Goal: Task Accomplishment & Management: Use online tool/utility

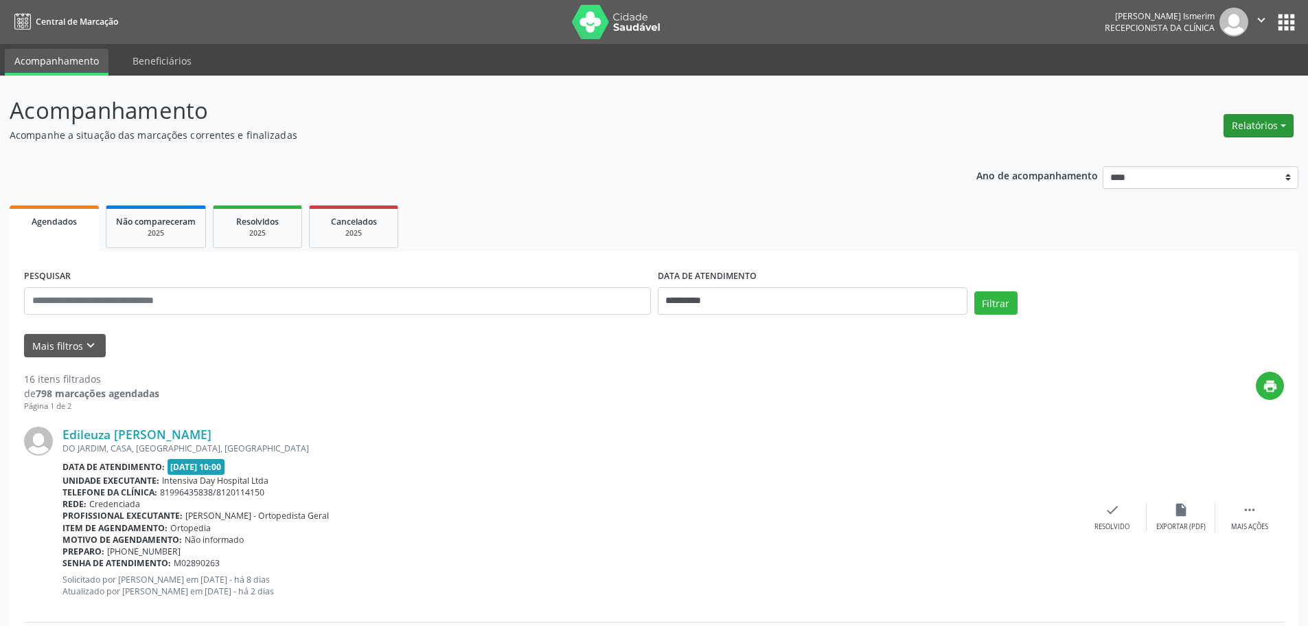
click at [1259, 128] on button "Relatórios" at bounding box center [1259, 125] width 70 height 23
click at [1209, 155] on link "Agendamentos" at bounding box center [1221, 155] width 148 height 19
select select "*"
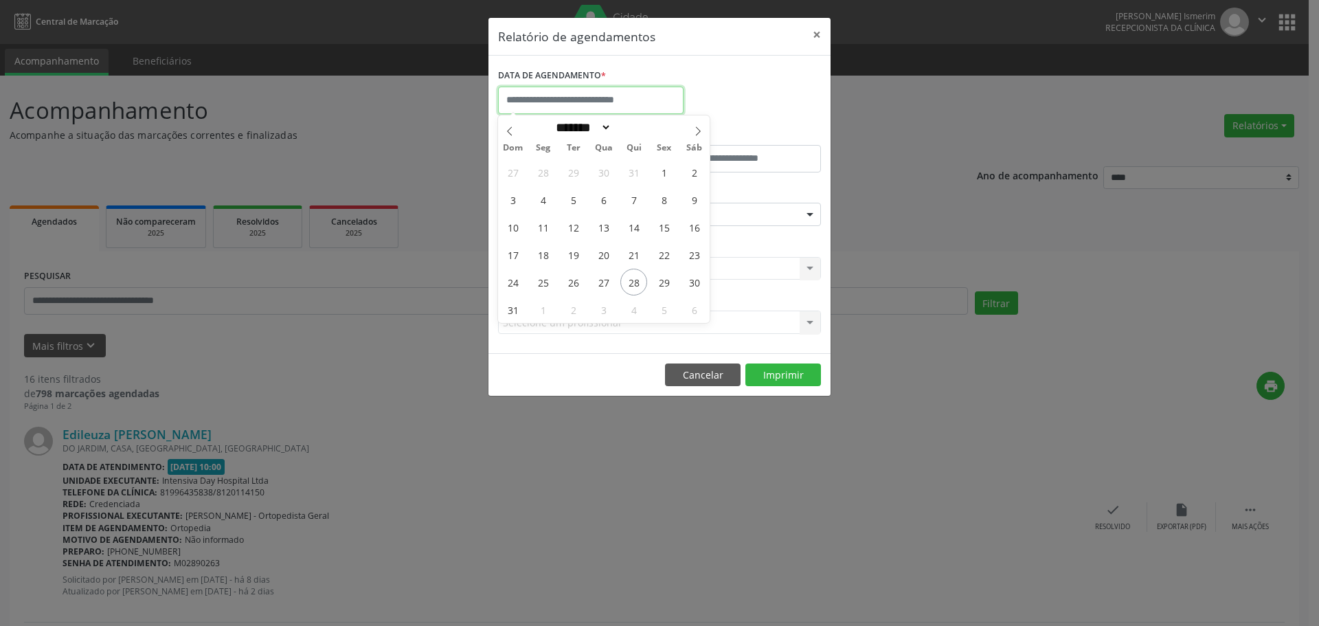
click at [583, 87] on input "text" at bounding box center [590, 100] width 185 height 27
click at [669, 280] on span "29" at bounding box center [663, 282] width 27 height 27
type input "**********"
click at [669, 280] on span "29" at bounding box center [663, 282] width 27 height 27
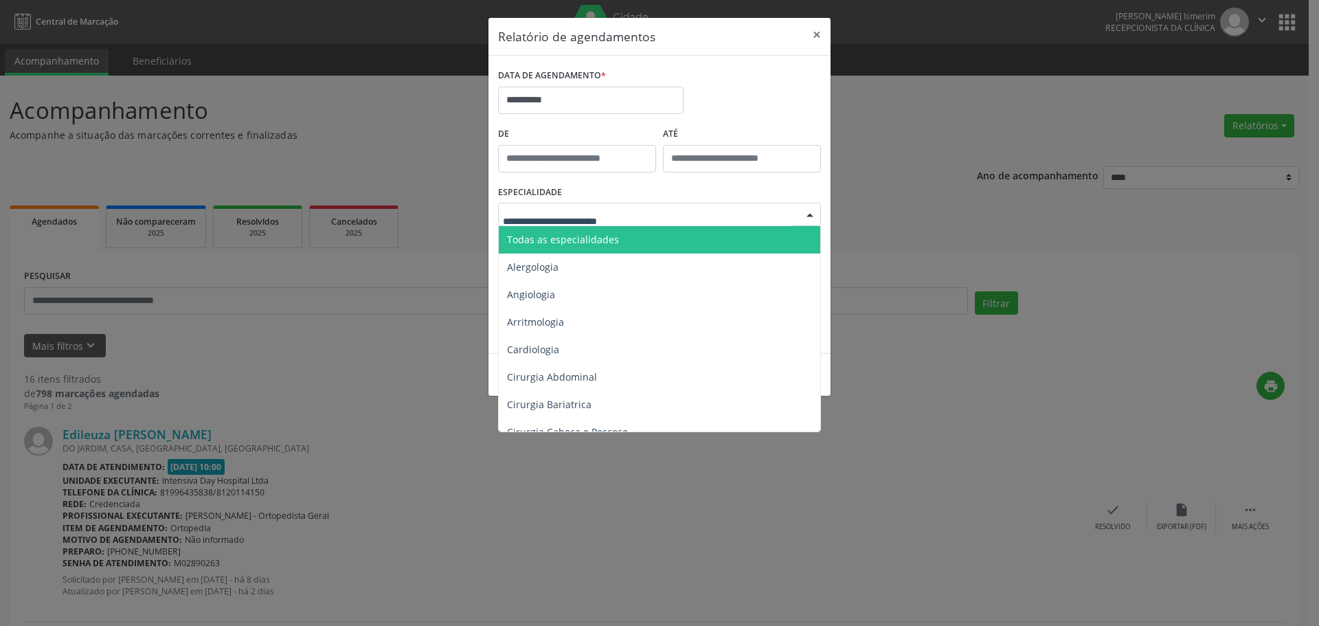
click at [709, 216] on div at bounding box center [659, 214] width 323 height 23
click at [696, 240] on span "Todas as especialidades" at bounding box center [660, 239] width 323 height 27
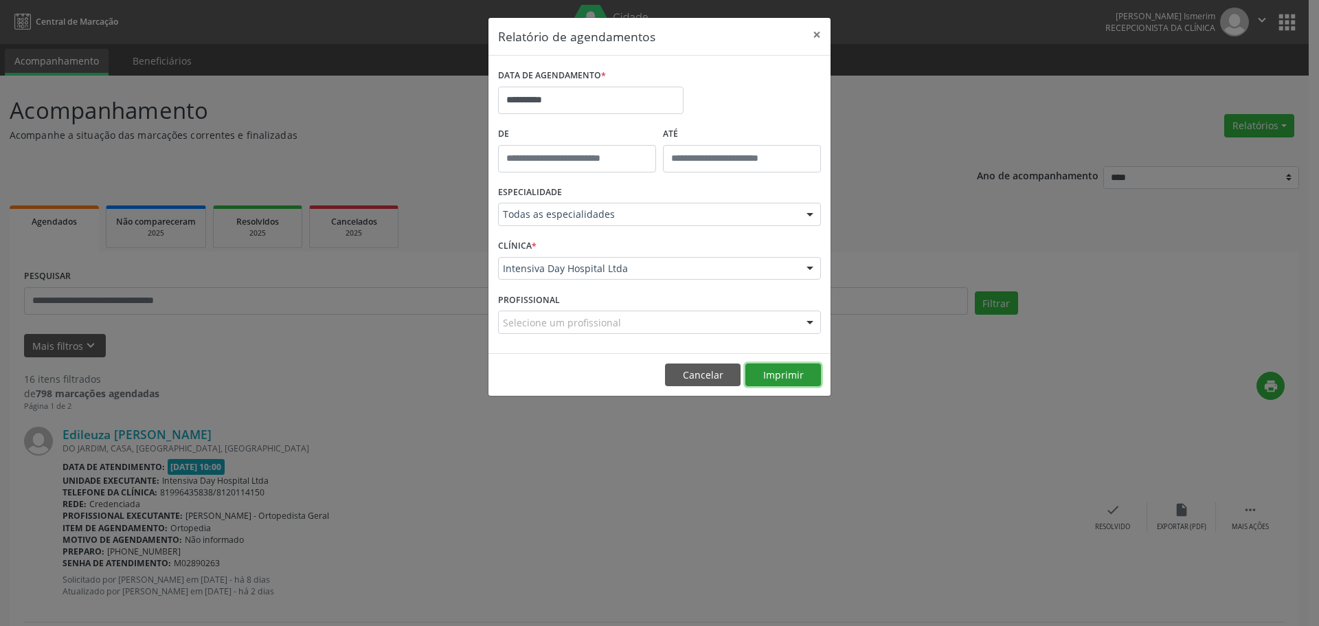
click at [788, 372] on button "Imprimir" at bounding box center [783, 374] width 76 height 23
click at [820, 38] on button "×" at bounding box center [816, 35] width 27 height 34
